Goal: Use online tool/utility: Utilize a website feature to perform a specific function

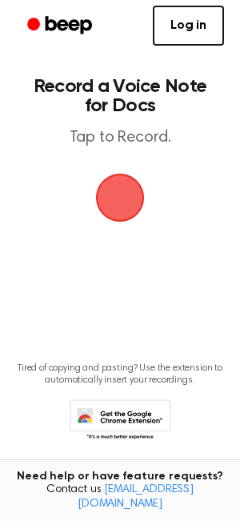
click at [117, 202] on span "button" at bounding box center [120, 197] width 45 height 45
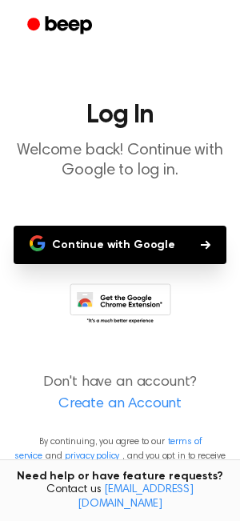
click at [102, 254] on button "Continue with Google" at bounding box center [120, 245] width 213 height 38
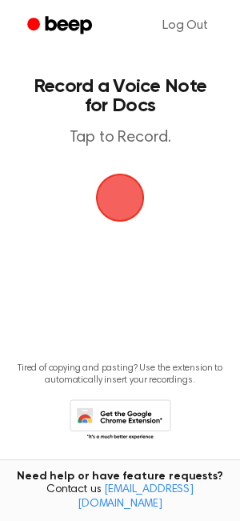
click at [121, 185] on span "button" at bounding box center [120, 197] width 45 height 45
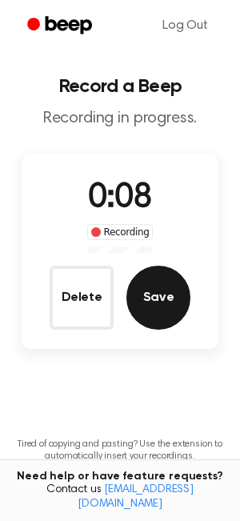
click at [151, 311] on button "Save" at bounding box center [158, 298] width 64 height 64
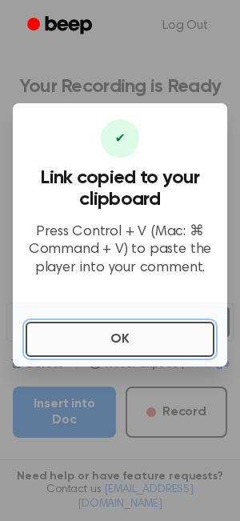
click at [138, 326] on button "OK" at bounding box center [120, 339] width 189 height 35
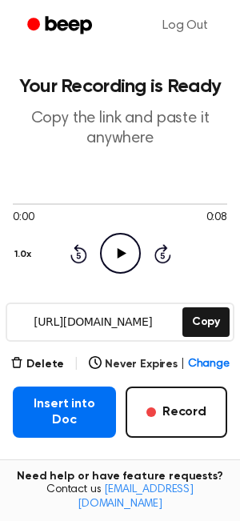
click at [133, 331] on input "https://beep.audio/eelqUCl" at bounding box center [93, 322] width 172 height 36
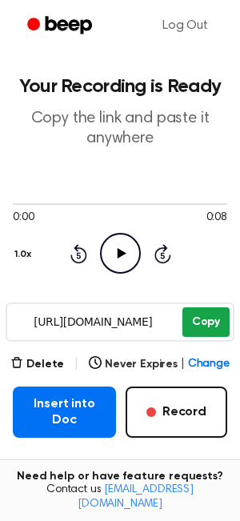
click at [227, 319] on button "Copy" at bounding box center [205, 322] width 47 height 30
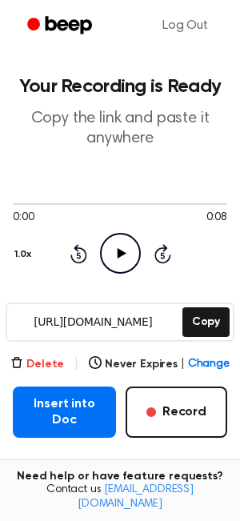
click at [40, 362] on button "Delete" at bounding box center [37, 364] width 54 height 17
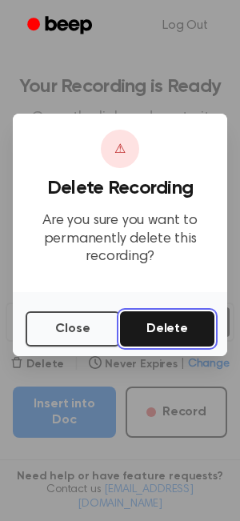
click at [173, 332] on button "Delete" at bounding box center [167, 328] width 94 height 35
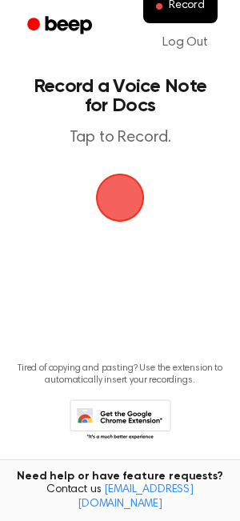
click at [125, 206] on span "button" at bounding box center [120, 198] width 52 height 52
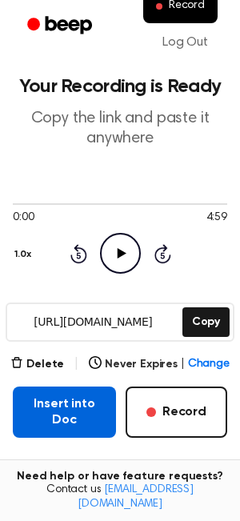
click at [79, 417] on button "Insert into Doc" at bounding box center [64, 411] width 103 height 51
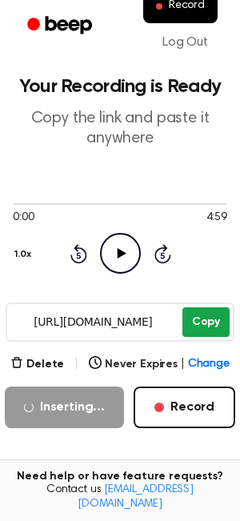
click at [194, 326] on button "Copy" at bounding box center [205, 322] width 47 height 30
